Goal: Find specific page/section: Find specific page/section

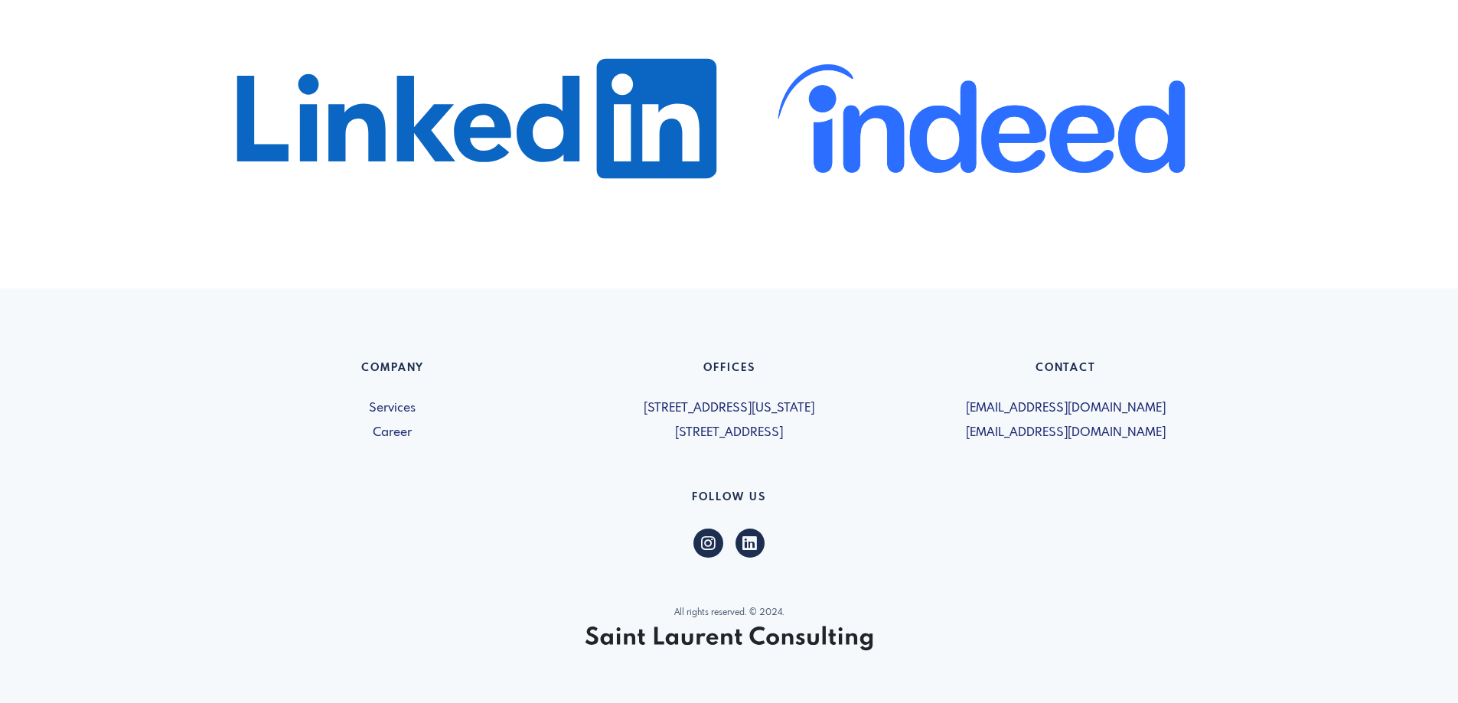
scroll to position [978, 0]
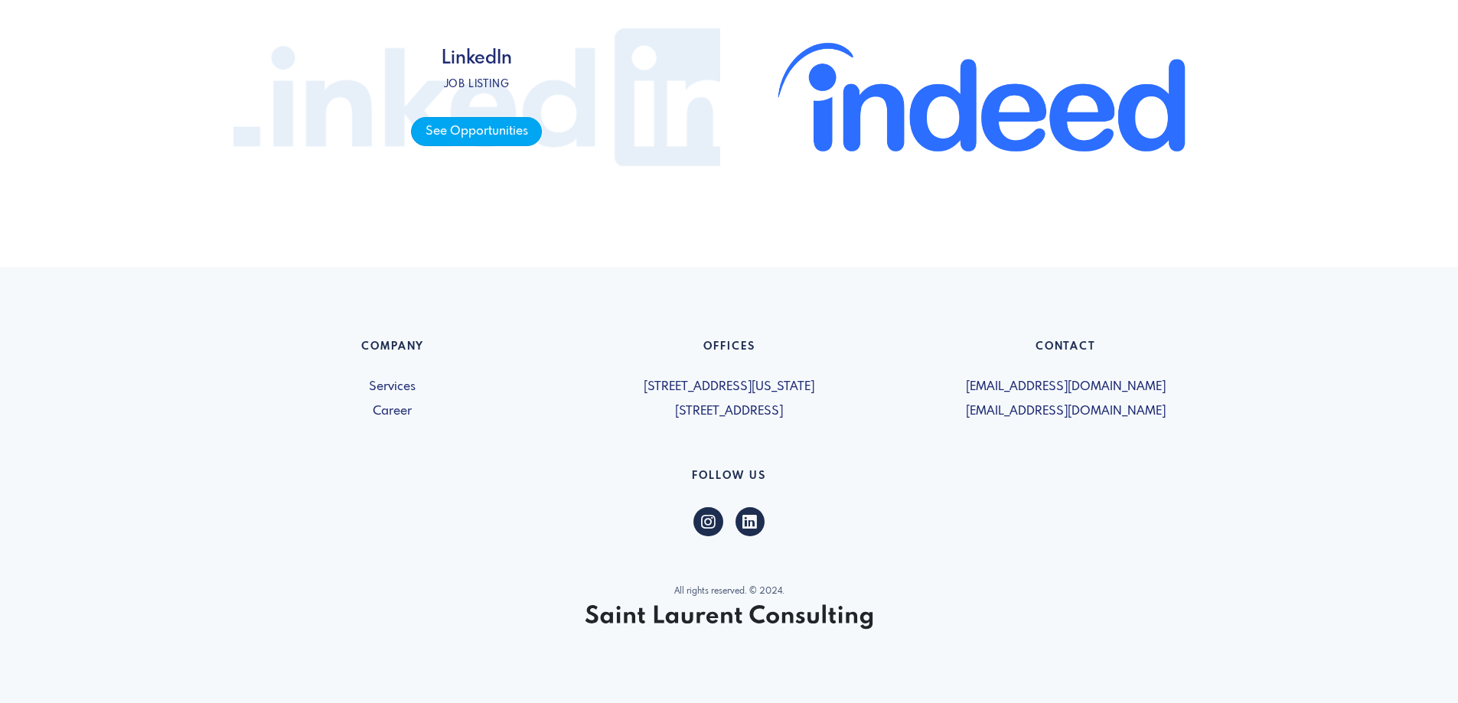
click at [488, 128] on span "See Opportunities" at bounding box center [476, 132] width 131 height 30
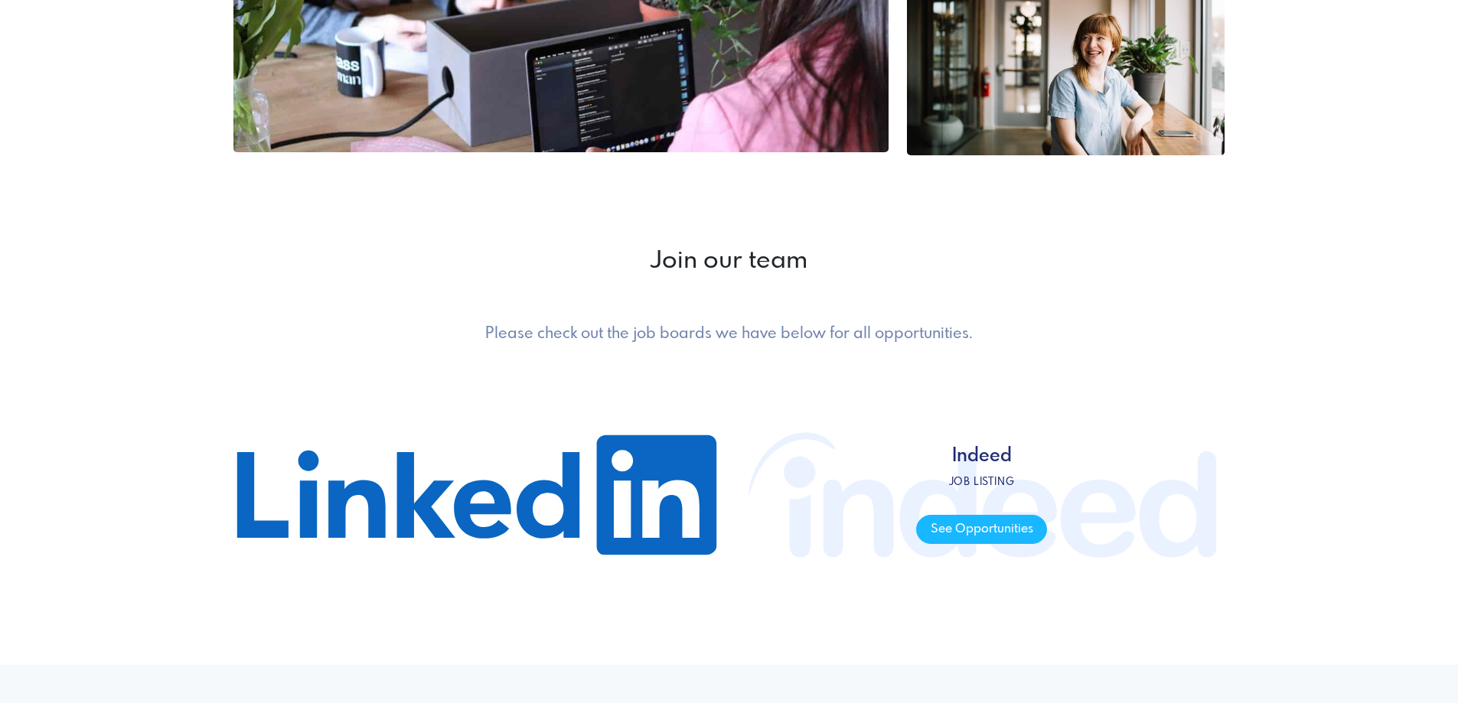
scroll to position [825, 0]
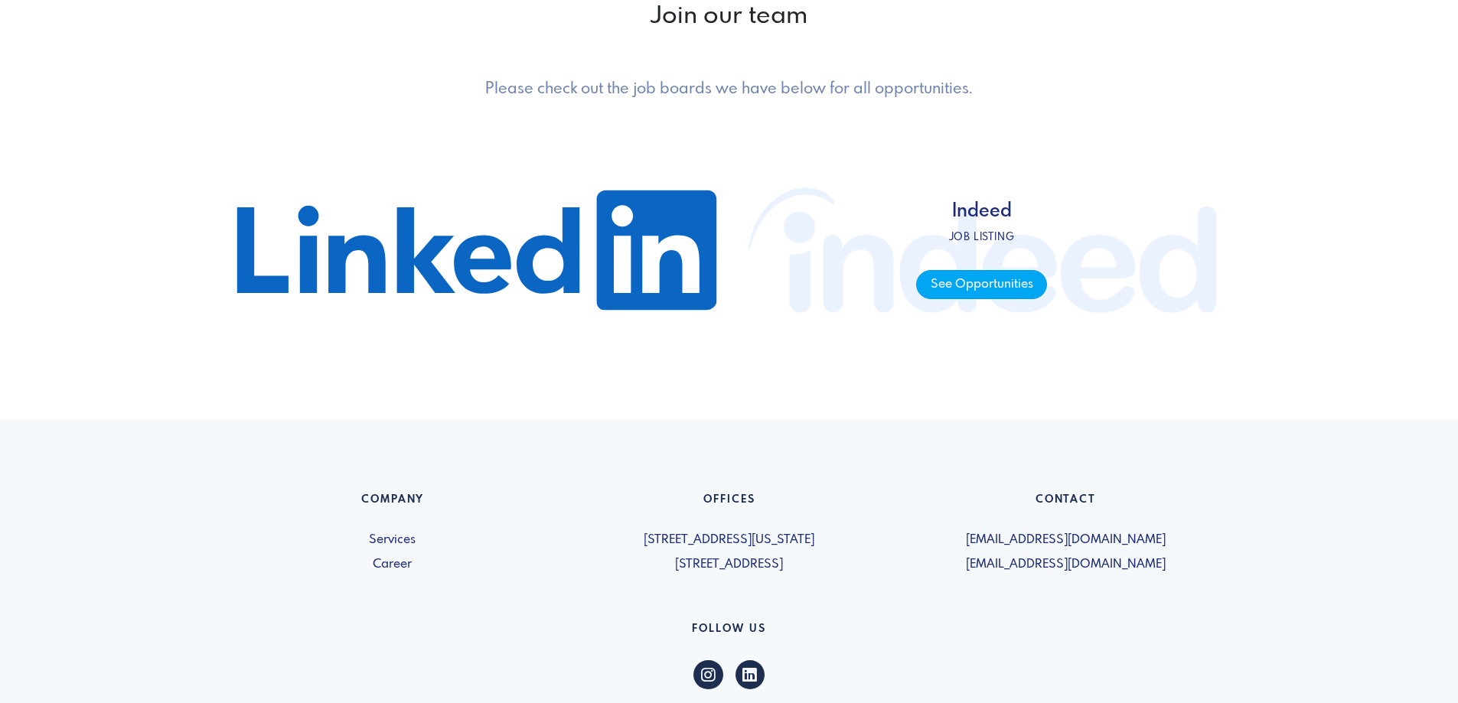
click at [948, 279] on span "See Opportunities" at bounding box center [981, 285] width 131 height 30
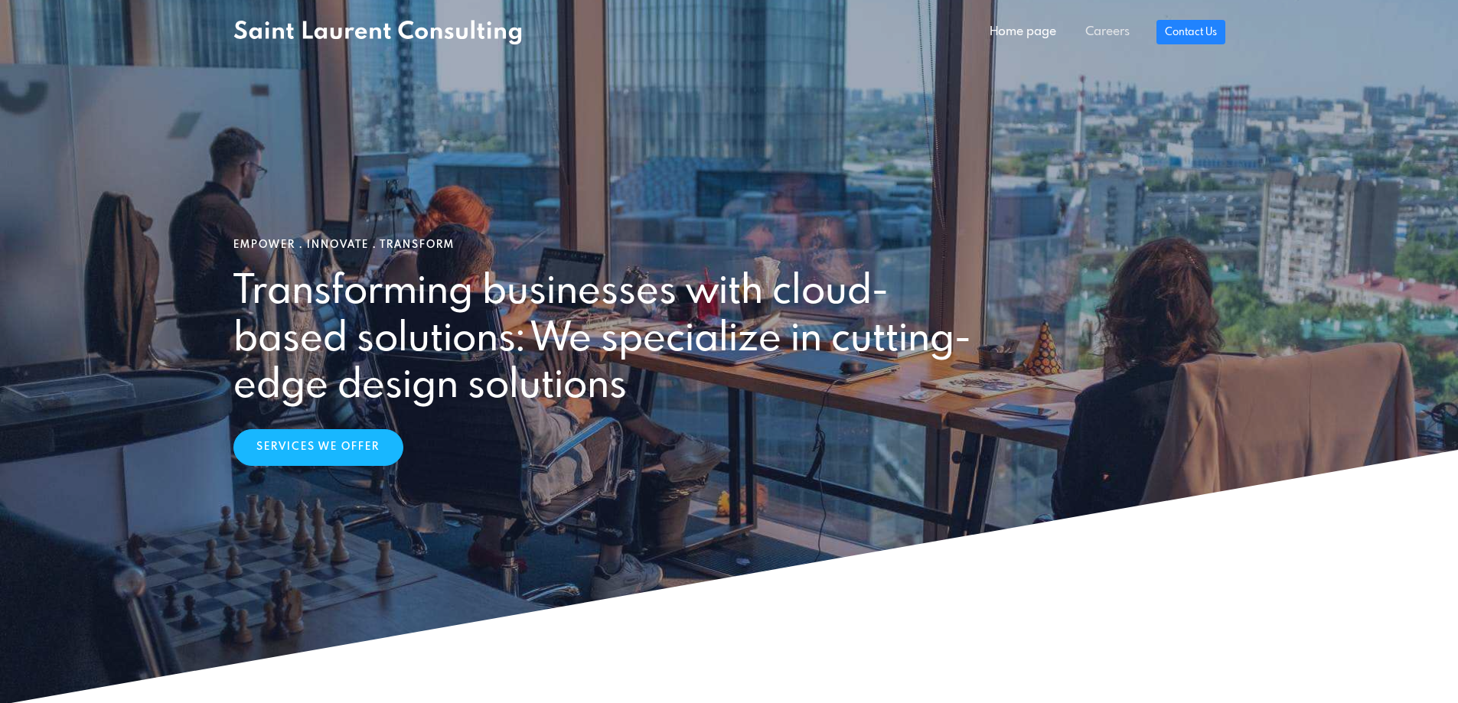
click at [1099, 28] on link "Careers" at bounding box center [1107, 32] width 73 height 31
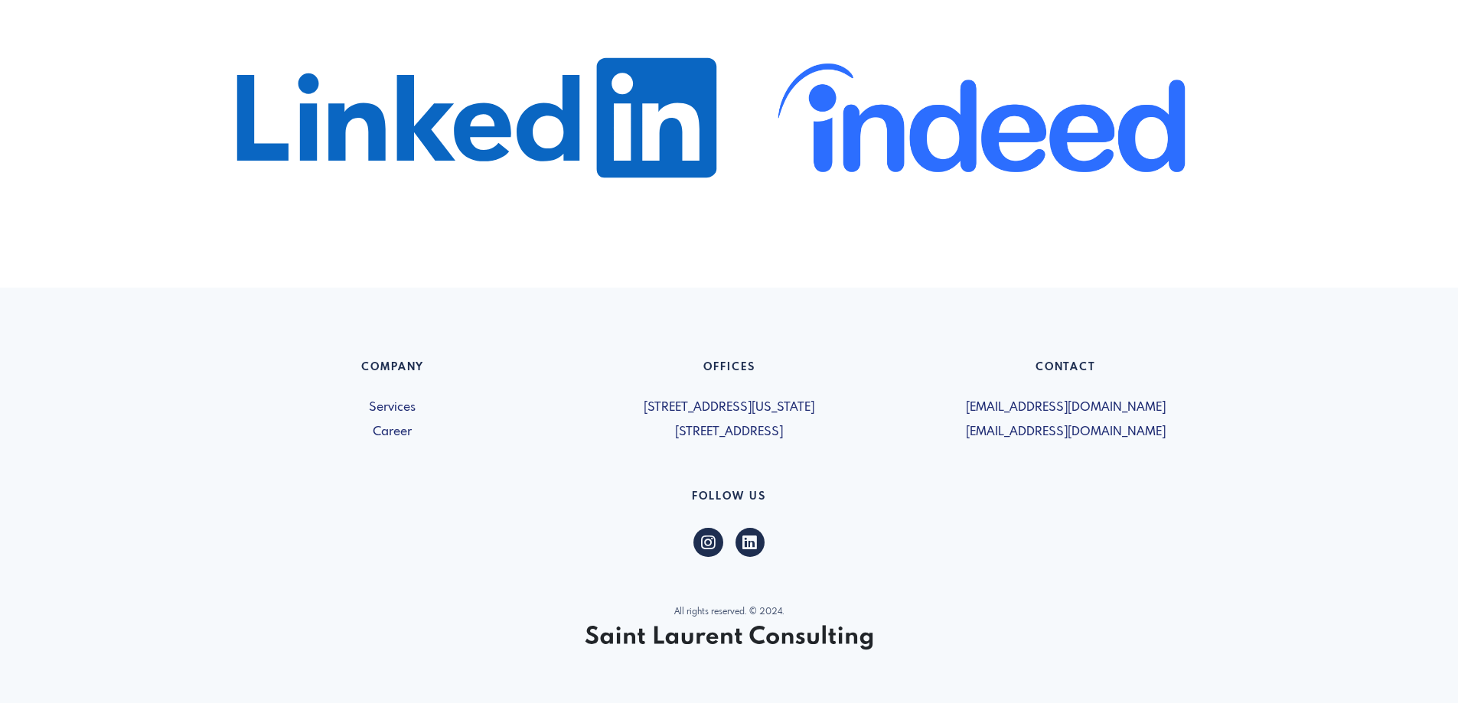
scroll to position [978, 0]
